Goal: Browse casually: Explore the website without a specific task or goal

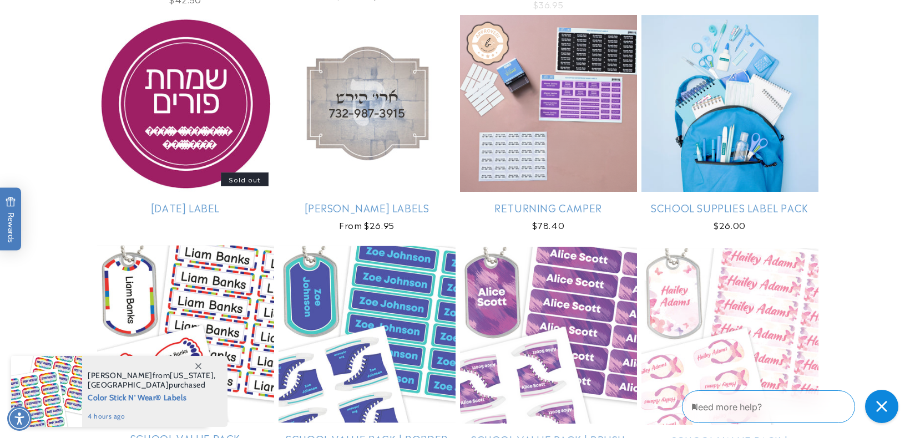
scroll to position [2453, 0]
